Goal: Task Accomplishment & Management: Manage account settings

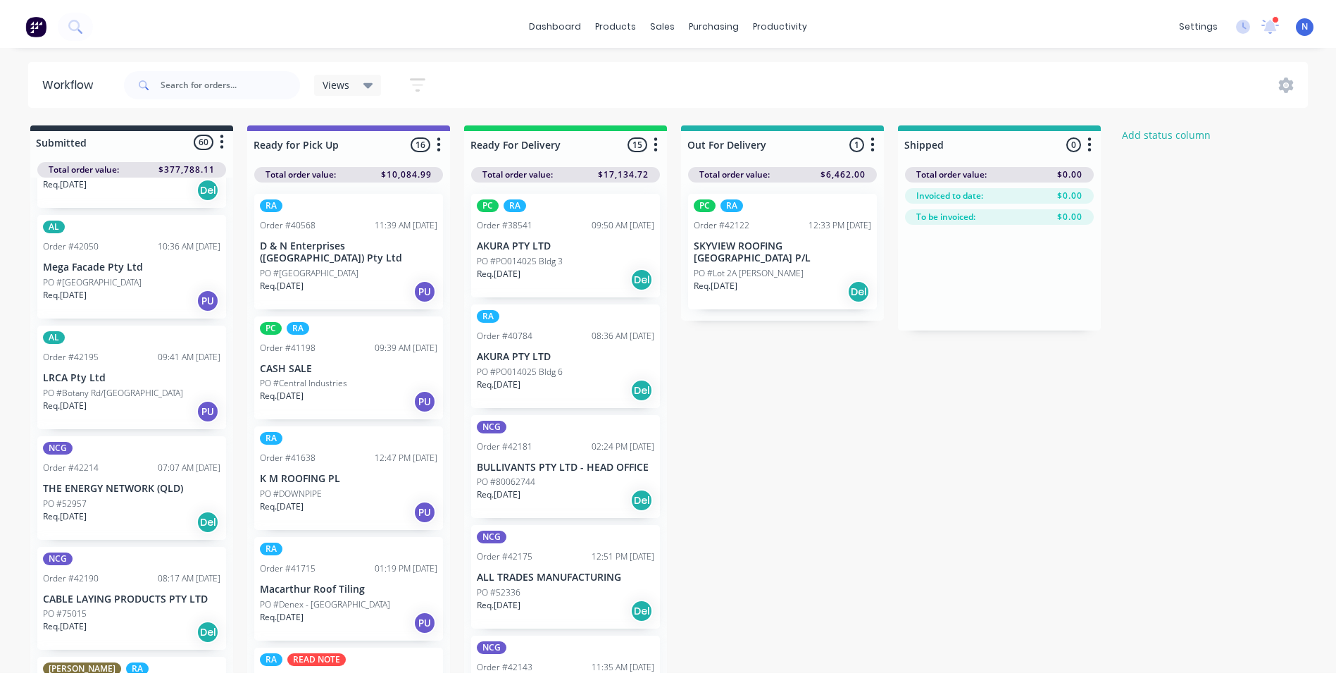
scroll to position [1335, 0]
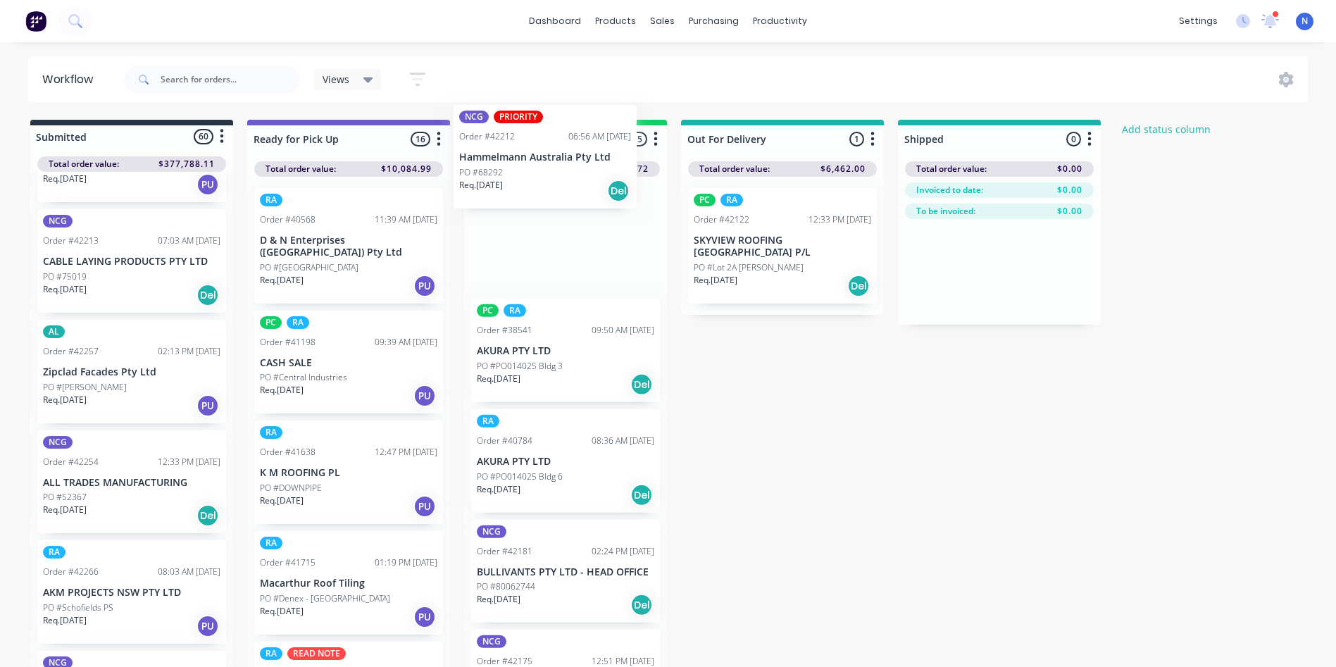
drag, startPoint x: 78, startPoint y: 461, endPoint x: 499, endPoint y: 166, distance: 513.7
click at [499, 166] on div "Submitted 60 Status colour #273444 hex #273444 Save Cancel Summaries Total orde…" at bounding box center [755, 397] width 1532 height 555
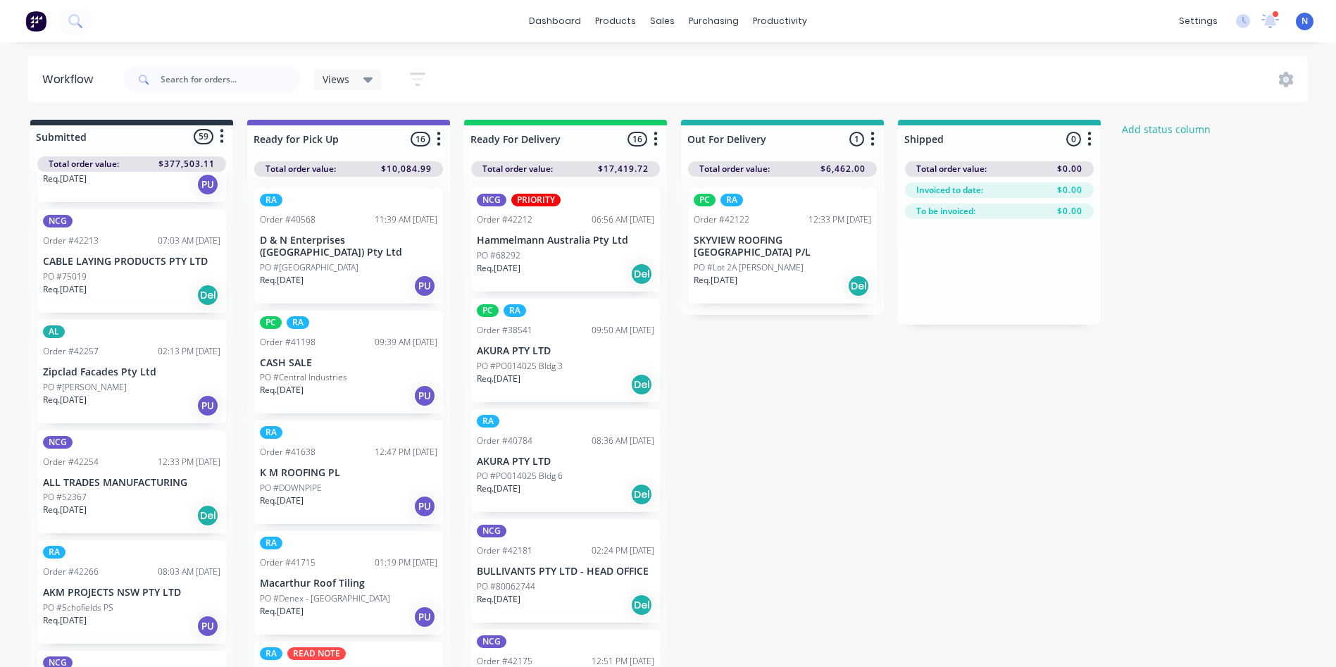
click at [494, 251] on p "PO #68292" at bounding box center [499, 255] width 44 height 13
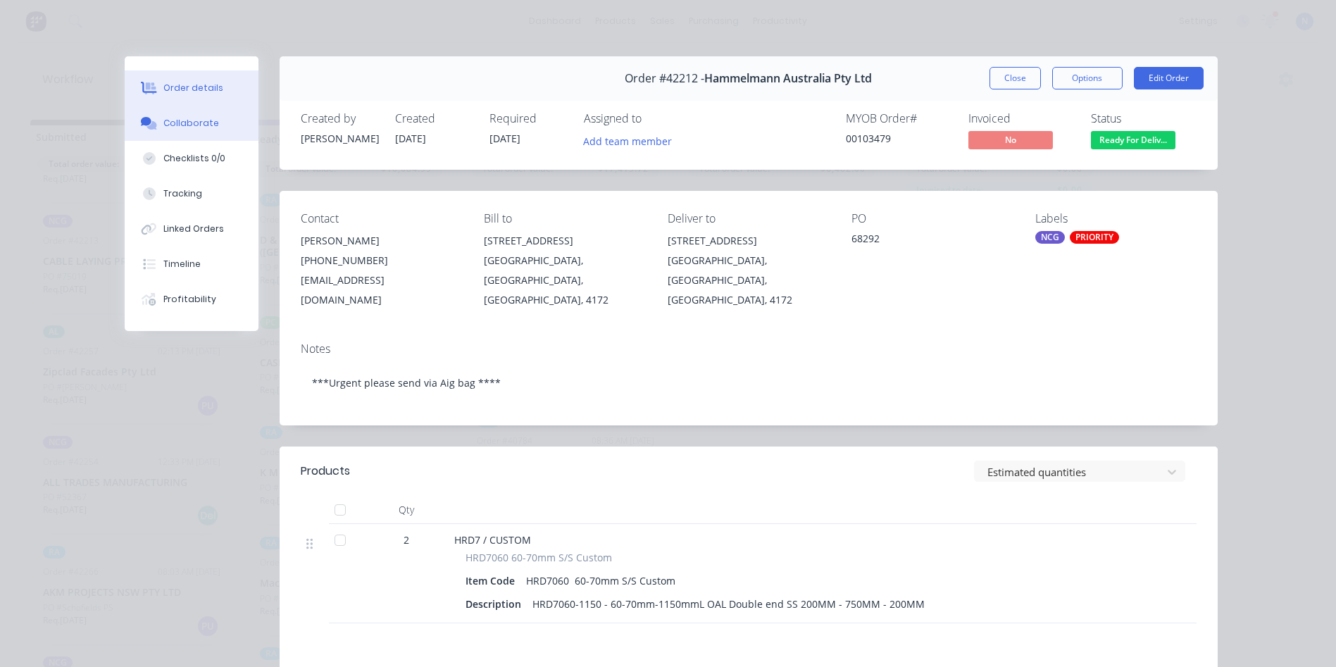
click at [209, 129] on button "Collaborate" at bounding box center [192, 123] width 134 height 35
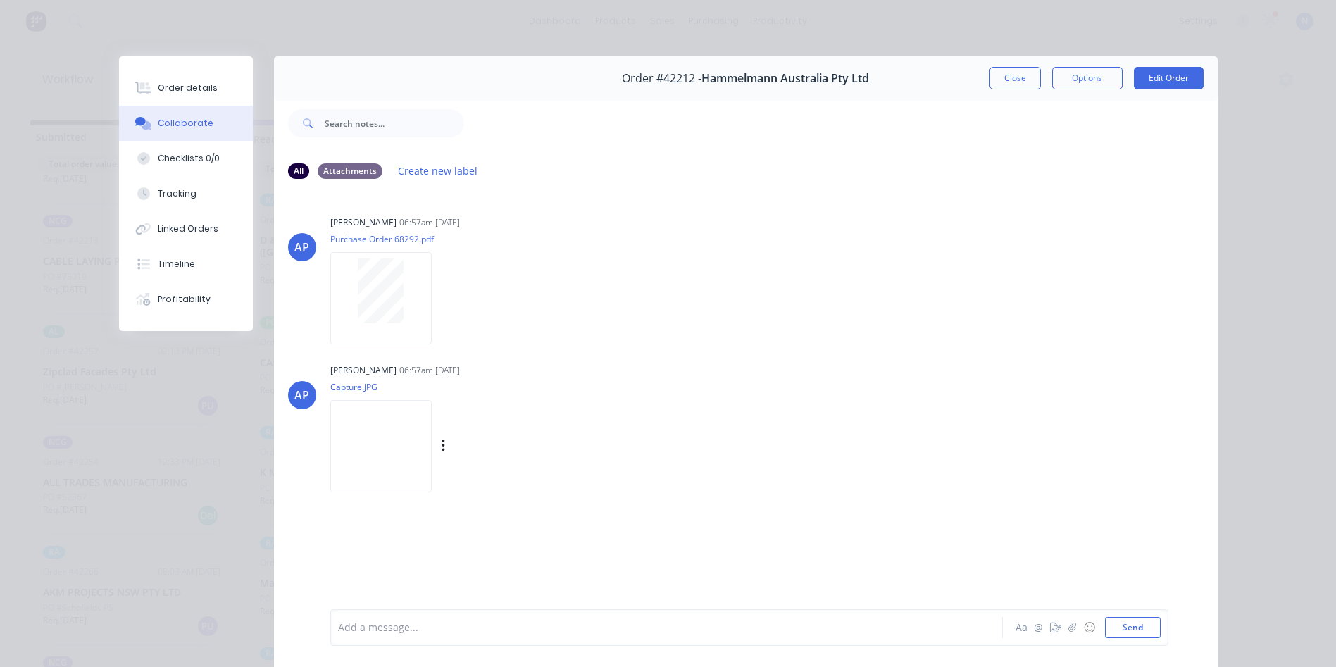
click at [378, 421] on img at bounding box center [380, 446] width 101 height 92
click at [621, 631] on div at bounding box center [647, 628] width 616 height 15
click at [1004, 75] on button "Close" at bounding box center [1015, 78] width 51 height 23
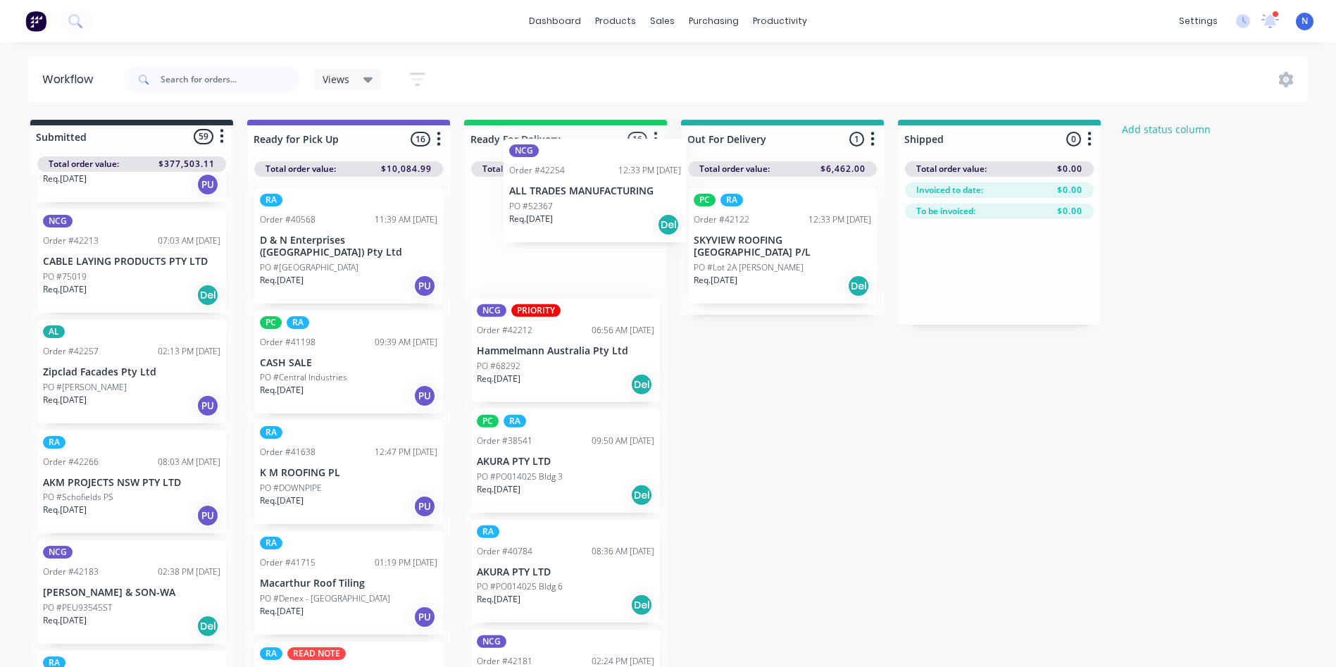
drag, startPoint x: 87, startPoint y: 456, endPoint x: 559, endPoint y: 197, distance: 538.1
click at [559, 197] on div "Submitted 59 Status colour #273444 hex #273444 Save Cancel Summaries Total orde…" at bounding box center [755, 397] width 1532 height 555
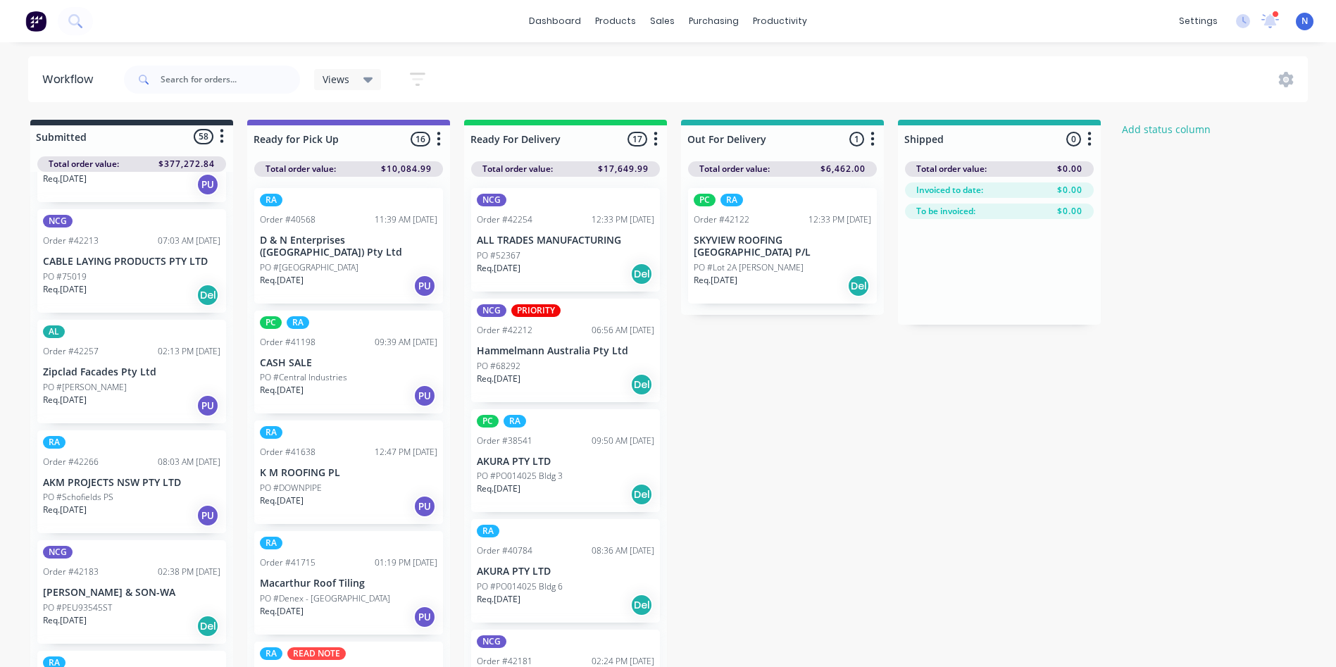
drag, startPoint x: 537, startPoint y: 274, endPoint x: 511, endPoint y: 266, distance: 26.7
click at [511, 266] on p "Req. [DATE]" at bounding box center [499, 268] width 44 height 13
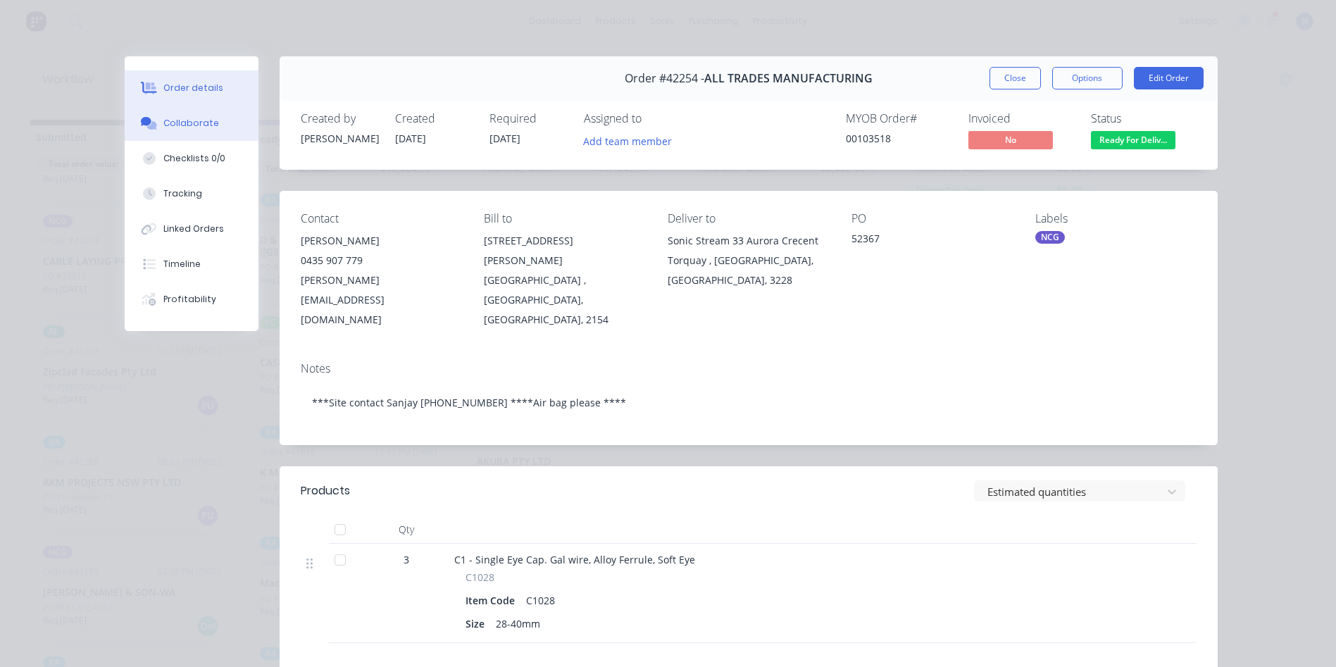
click at [188, 116] on button "Collaborate" at bounding box center [192, 123] width 134 height 35
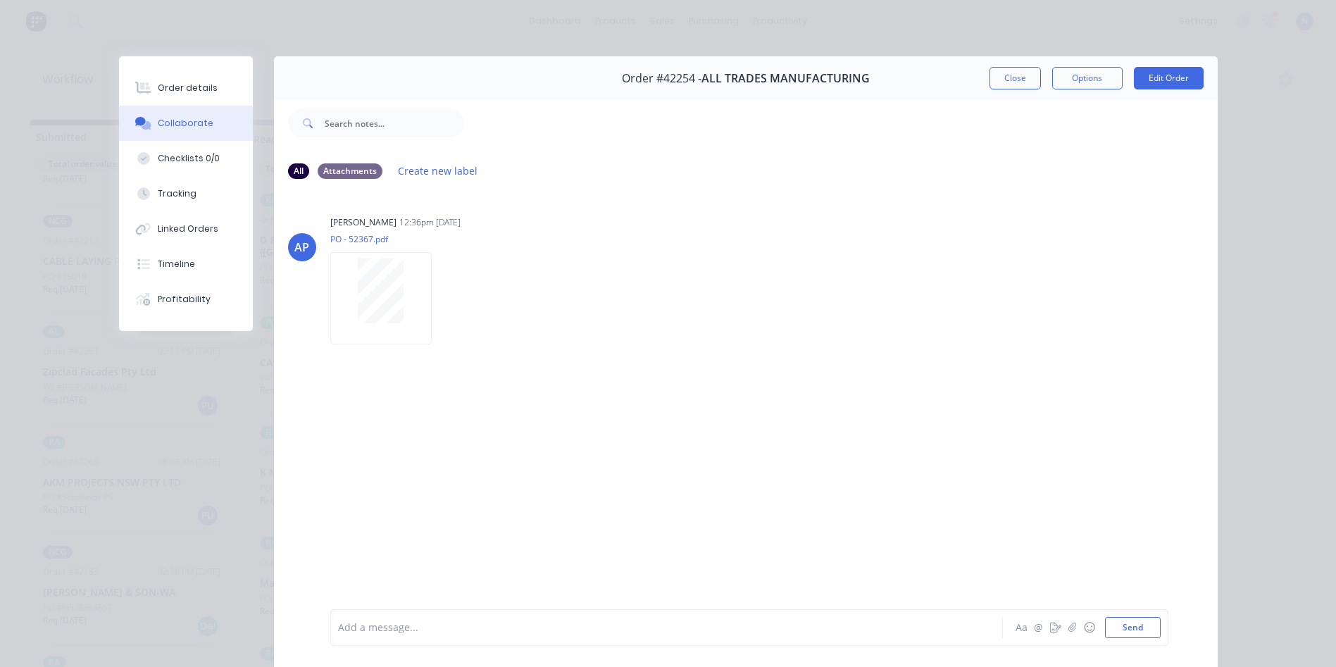
click at [479, 631] on div at bounding box center [647, 628] width 616 height 15
click at [1019, 82] on button "Close" at bounding box center [1015, 78] width 51 height 23
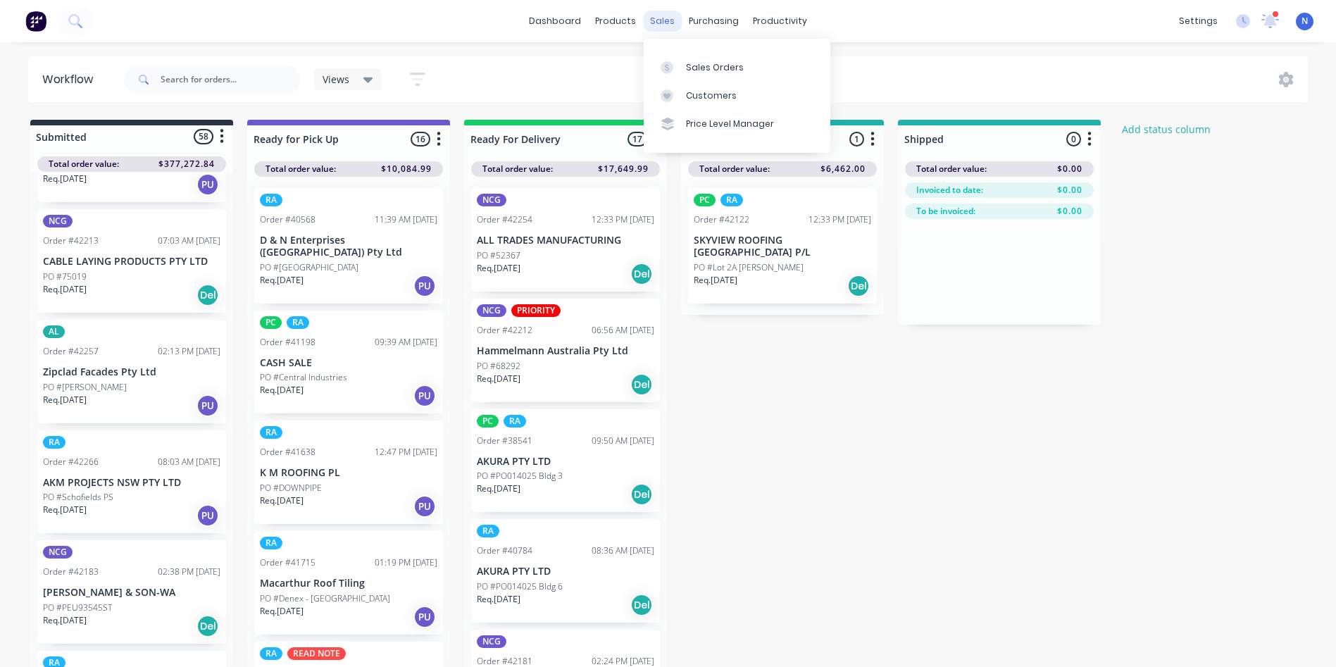
click at [664, 26] on div "sales" at bounding box center [662, 21] width 39 height 21
click at [684, 67] on link "Sales Orders" at bounding box center [737, 67] width 187 height 28
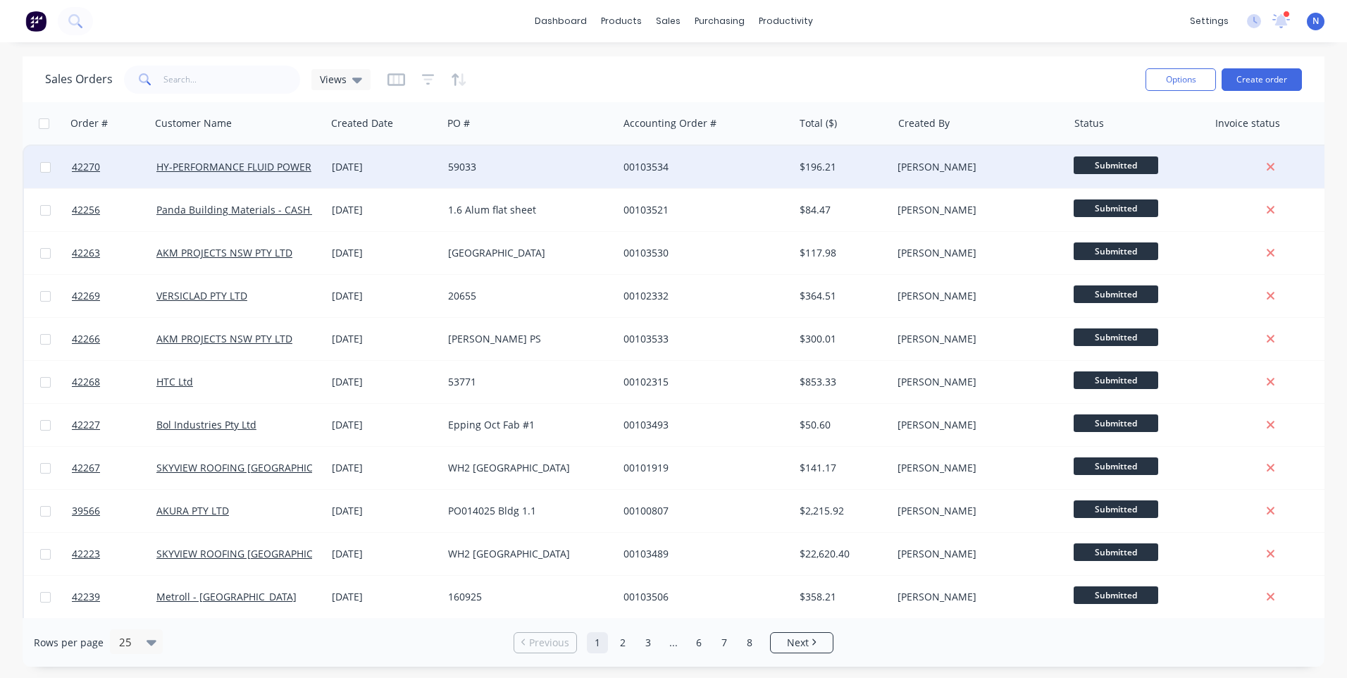
click at [318, 181] on div "HY-PERFORMANCE FLUID POWER" at bounding box center [238, 167] width 175 height 42
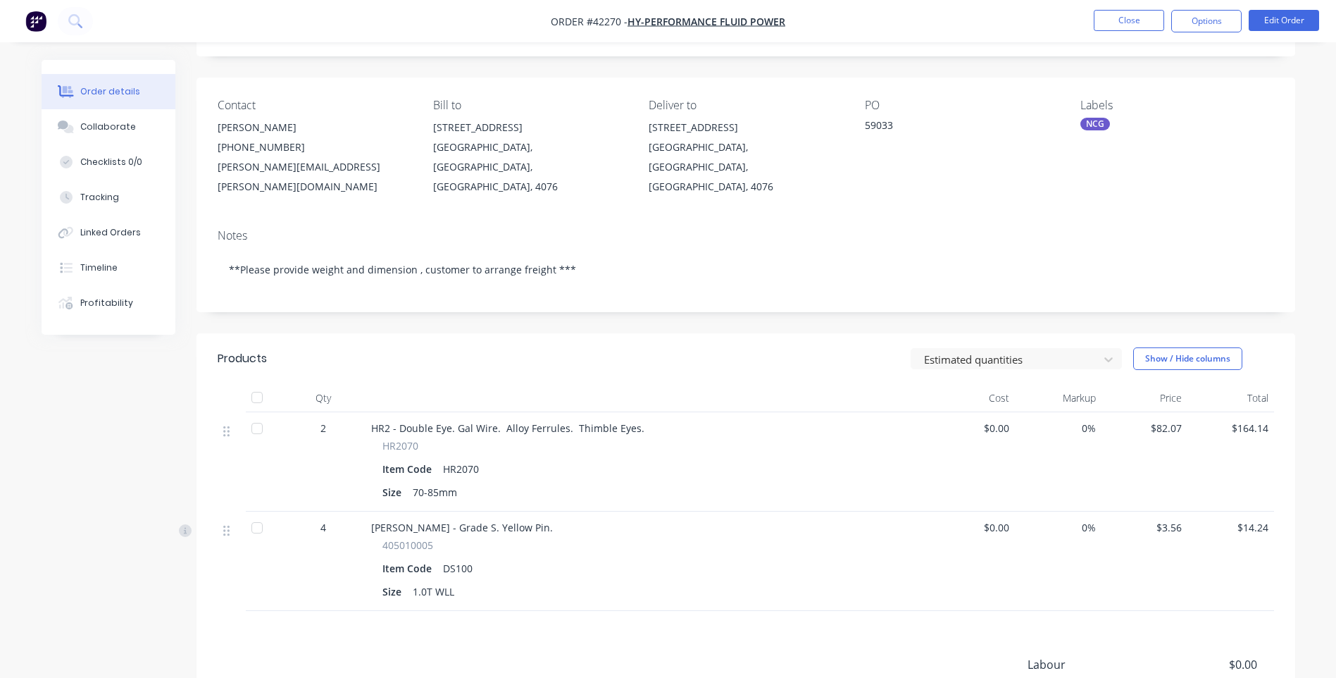
scroll to position [211, 0]
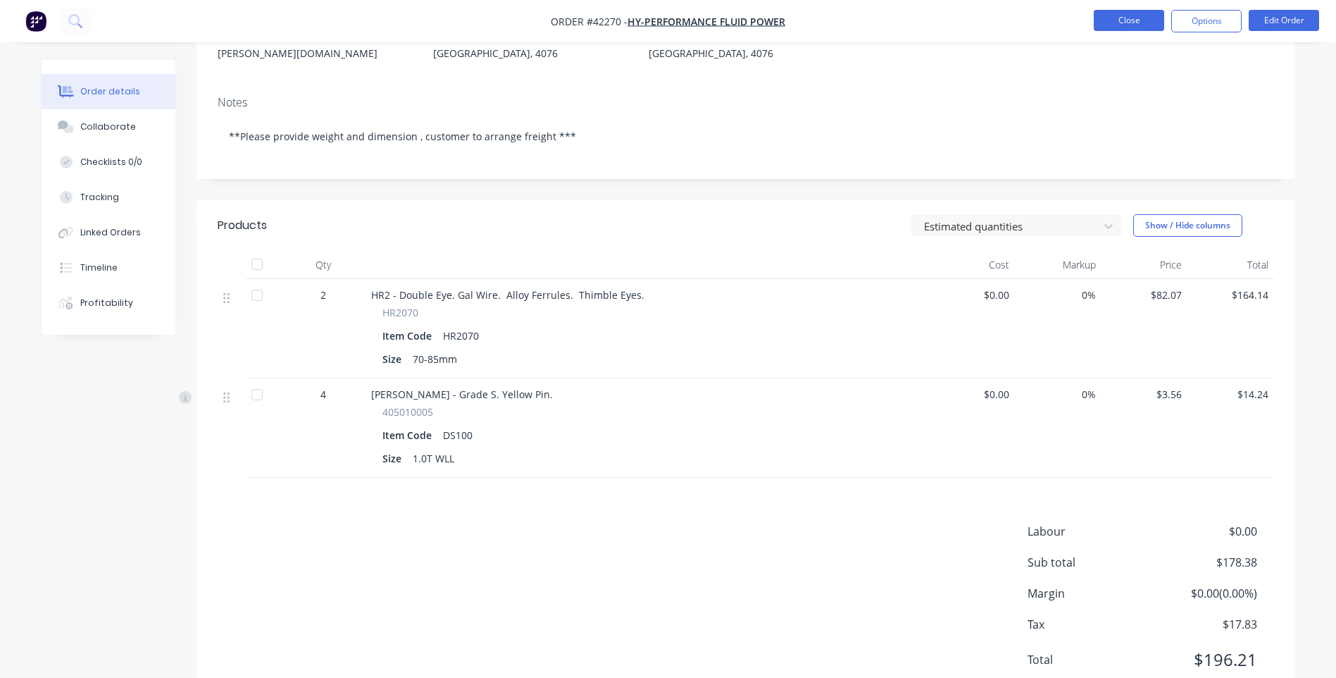
click at [1115, 23] on button "Close" at bounding box center [1129, 20] width 70 height 21
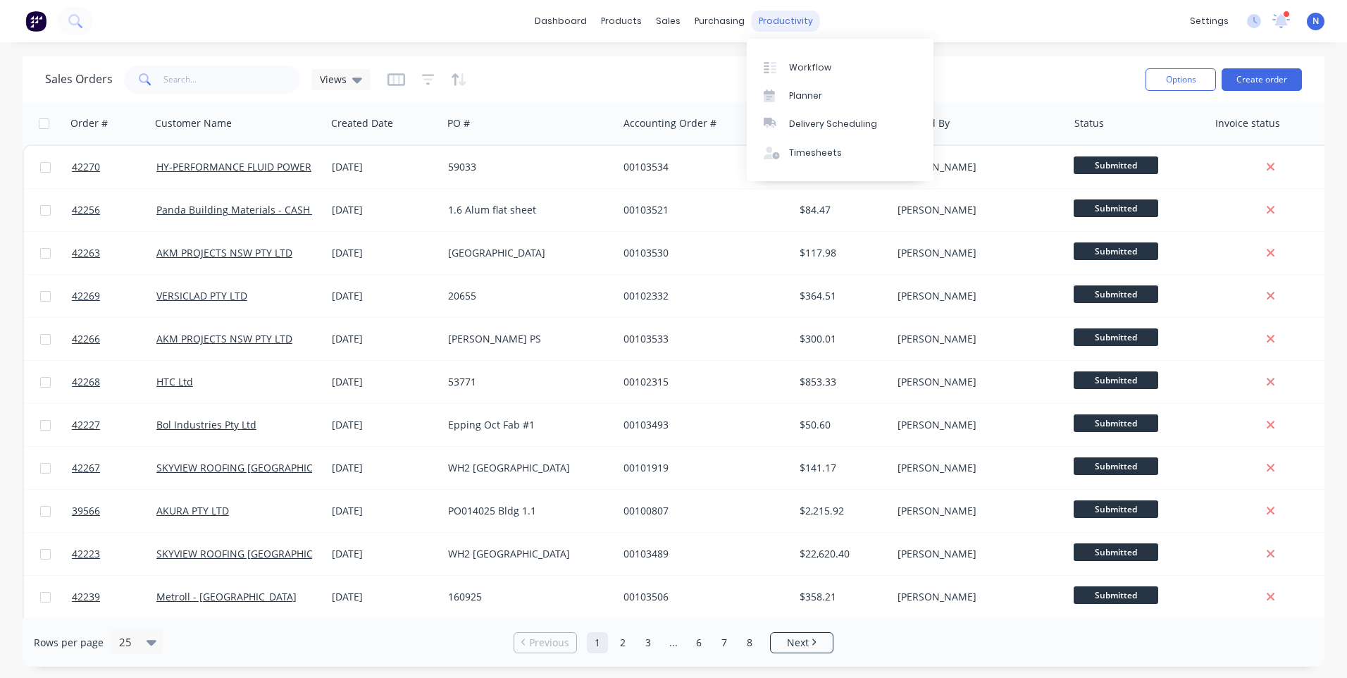
click at [783, 25] on div "productivity" at bounding box center [786, 21] width 68 height 21
click at [798, 66] on div "Workflow" at bounding box center [810, 67] width 42 height 13
